Goal: Information Seeking & Learning: Learn about a topic

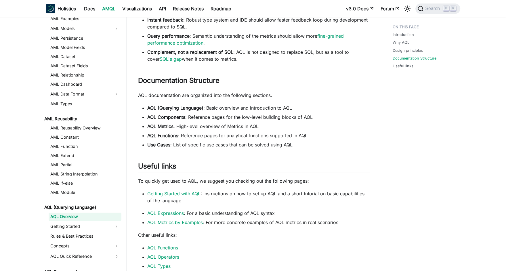
scroll to position [443, 0]
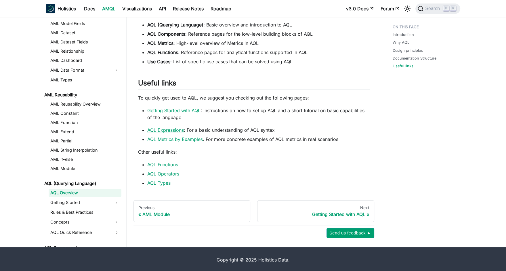
click at [165, 129] on link "AQL Expressions" at bounding box center [165, 130] width 37 height 6
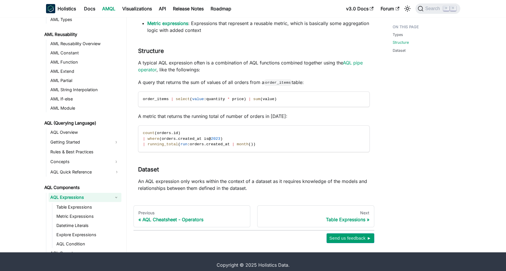
scroll to position [99, 0]
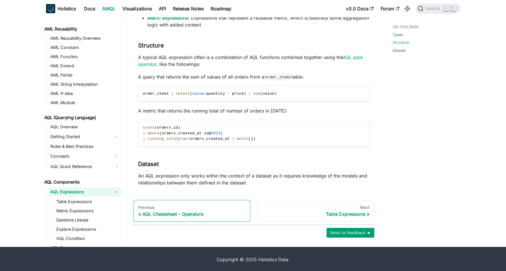
click at [176, 214] on div "AQL Cheatsheet - Operators" at bounding box center [191, 214] width 107 height 6
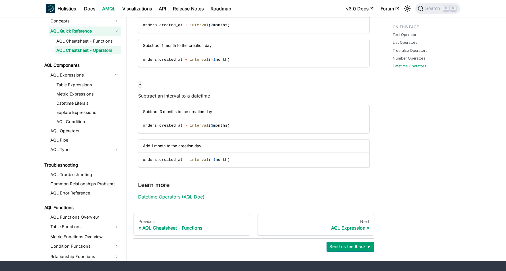
scroll to position [286, 0]
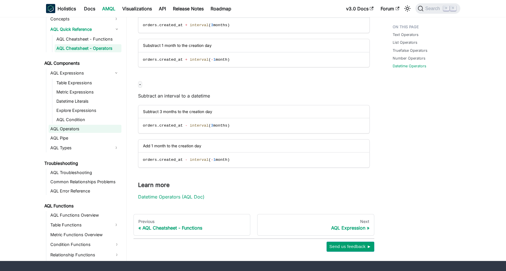
click at [78, 125] on link "AQL Operators" at bounding box center [85, 129] width 73 height 8
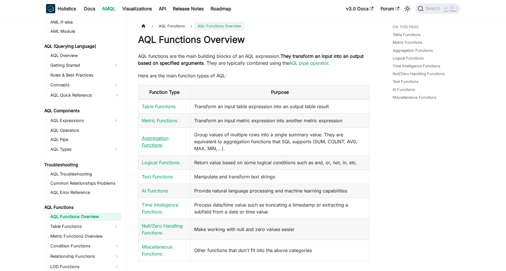
click at [160, 140] on link "Aggregation Functions" at bounding box center [155, 141] width 27 height 13
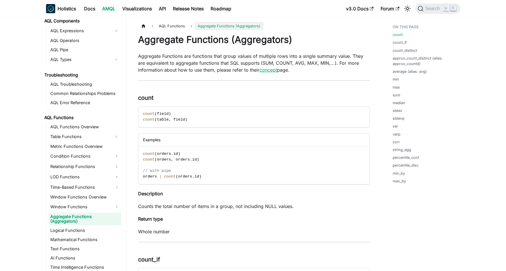
click at [272, 69] on link "concept" at bounding box center [268, 70] width 18 height 6
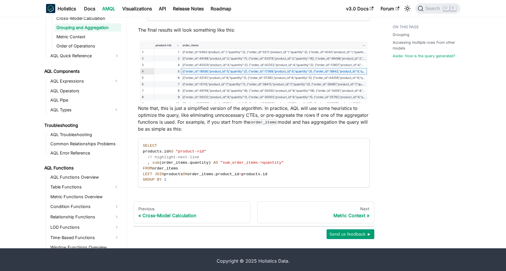
scroll to position [1137, 0]
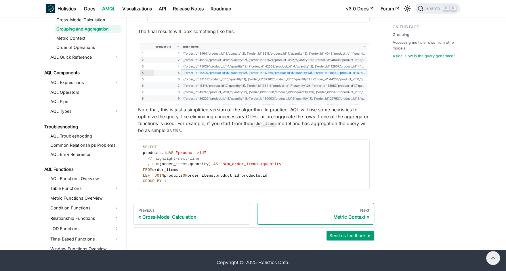
click at [344, 217] on div "Metric Context" at bounding box center [315, 217] width 107 height 6
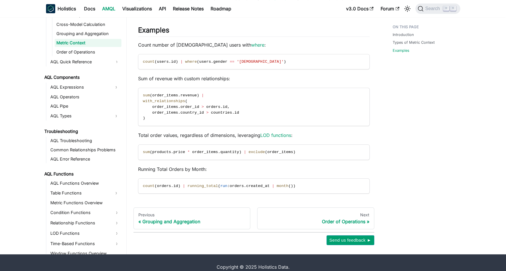
scroll to position [333, 0]
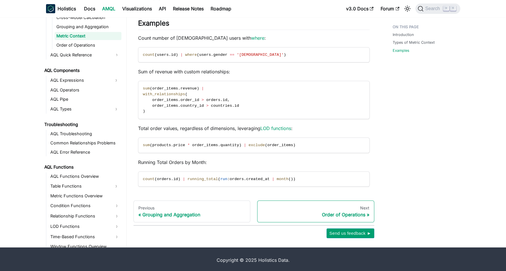
click at [349, 212] on div "Order of Operations" at bounding box center [315, 215] width 107 height 6
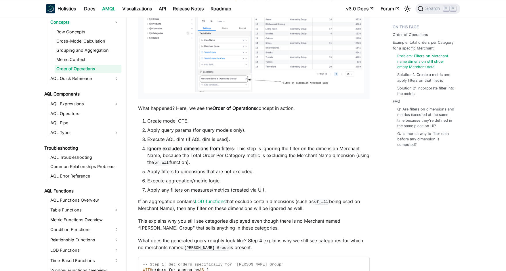
scroll to position [892, 0]
